Goal: Information Seeking & Learning: Learn about a topic

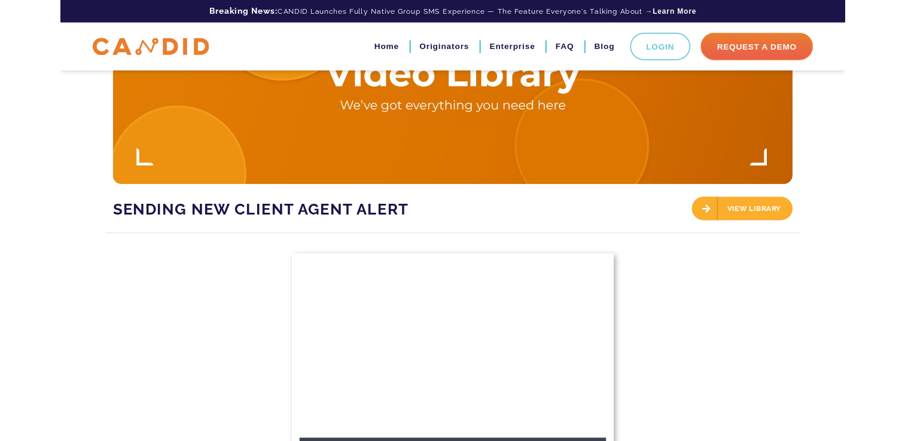
scroll to position [389, 0]
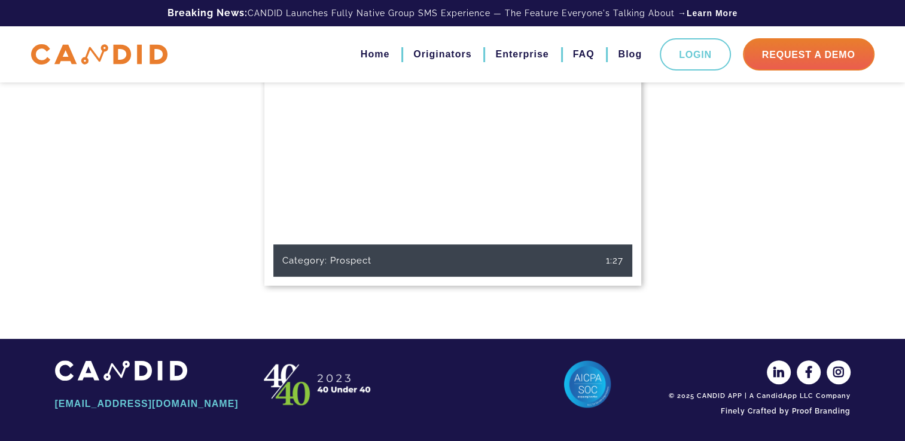
click at [640, 301] on div "Category: Prospect 1:27" at bounding box center [452, 174] width 795 height 290
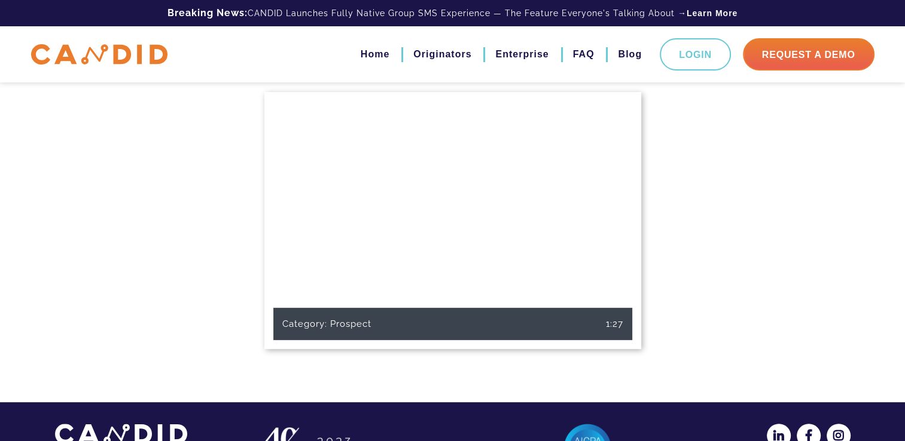
scroll to position [326, 0]
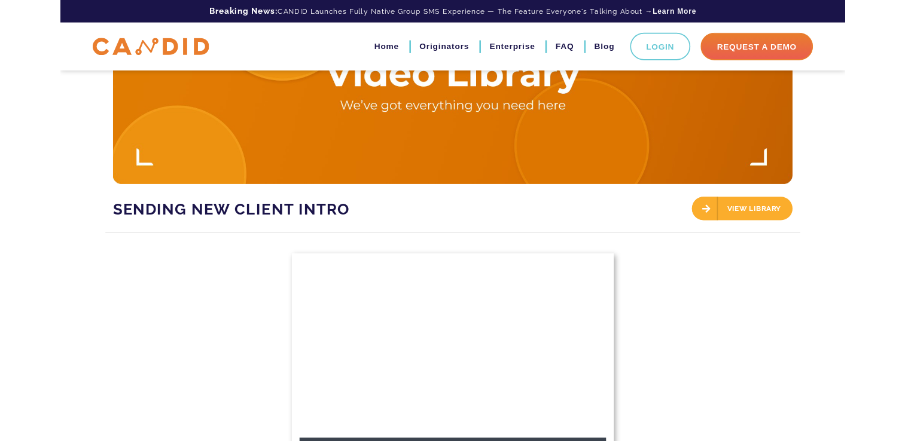
scroll to position [322, 0]
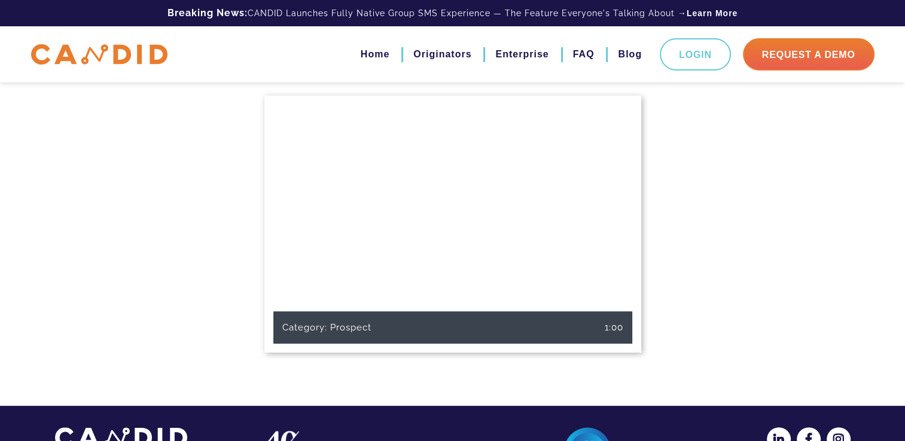
click at [418, 29] on div "Home Originators Enterprise FAQ Blog Login Request A Demo" at bounding box center [452, 54] width 861 height 56
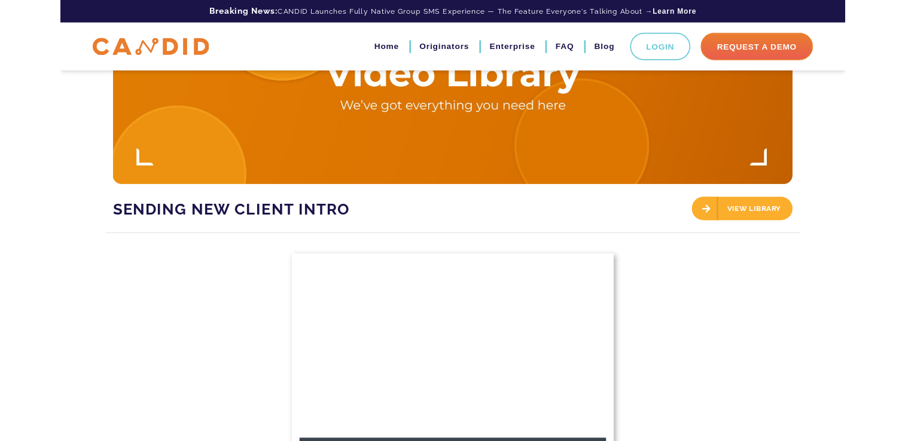
scroll to position [256, 0]
